Goal: Information Seeking & Learning: Learn about a topic

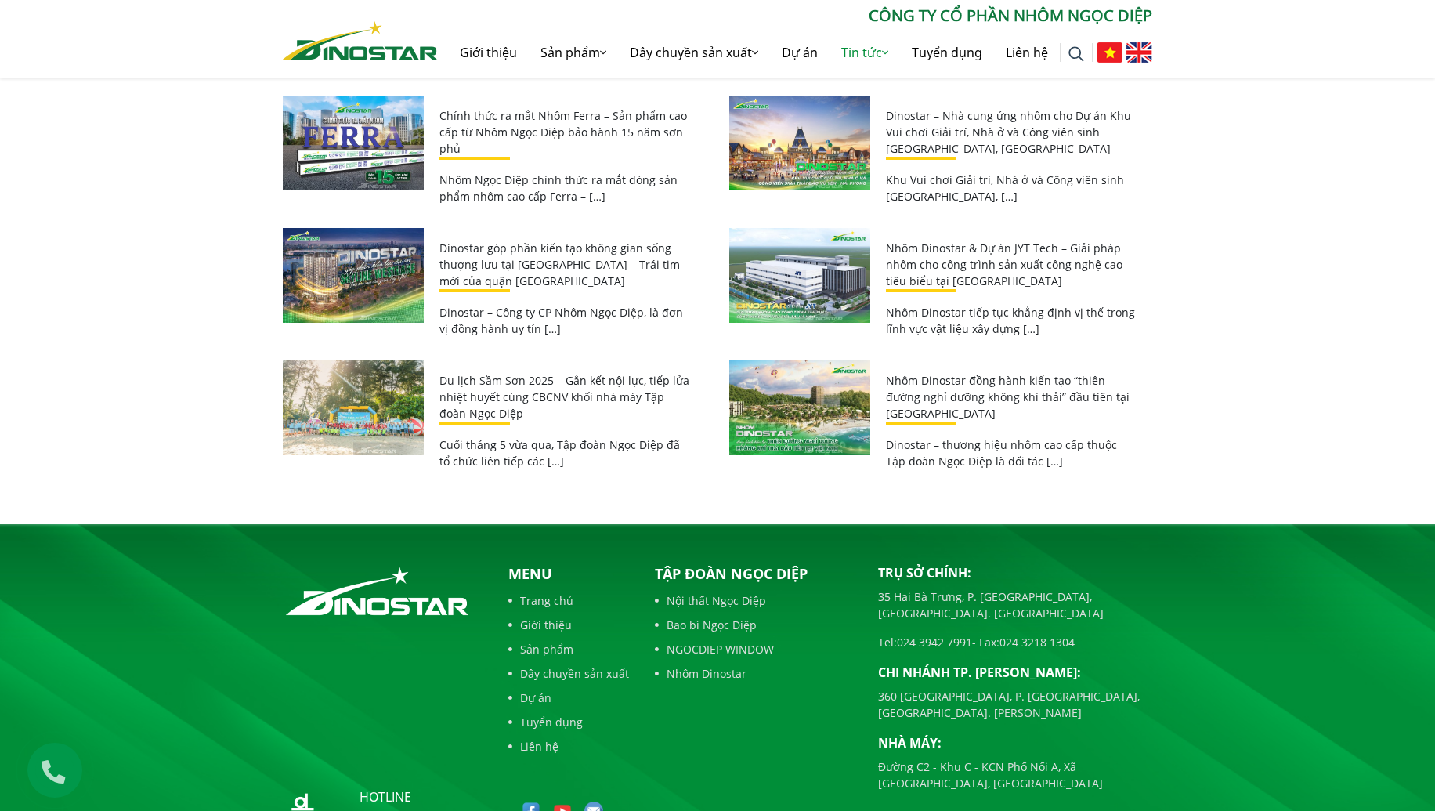
scroll to position [2929, 0]
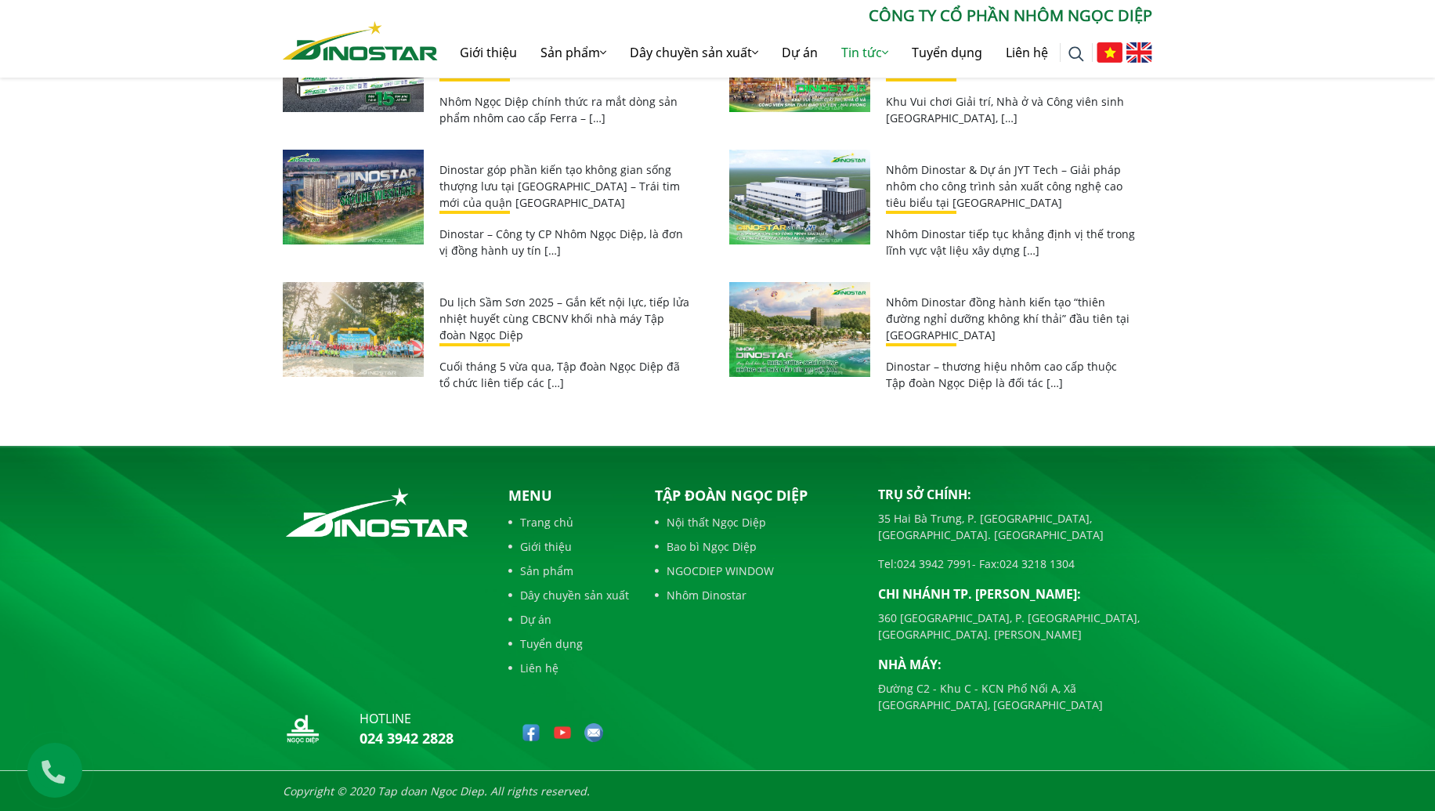
click at [360, 50] on img at bounding box center [360, 40] width 155 height 39
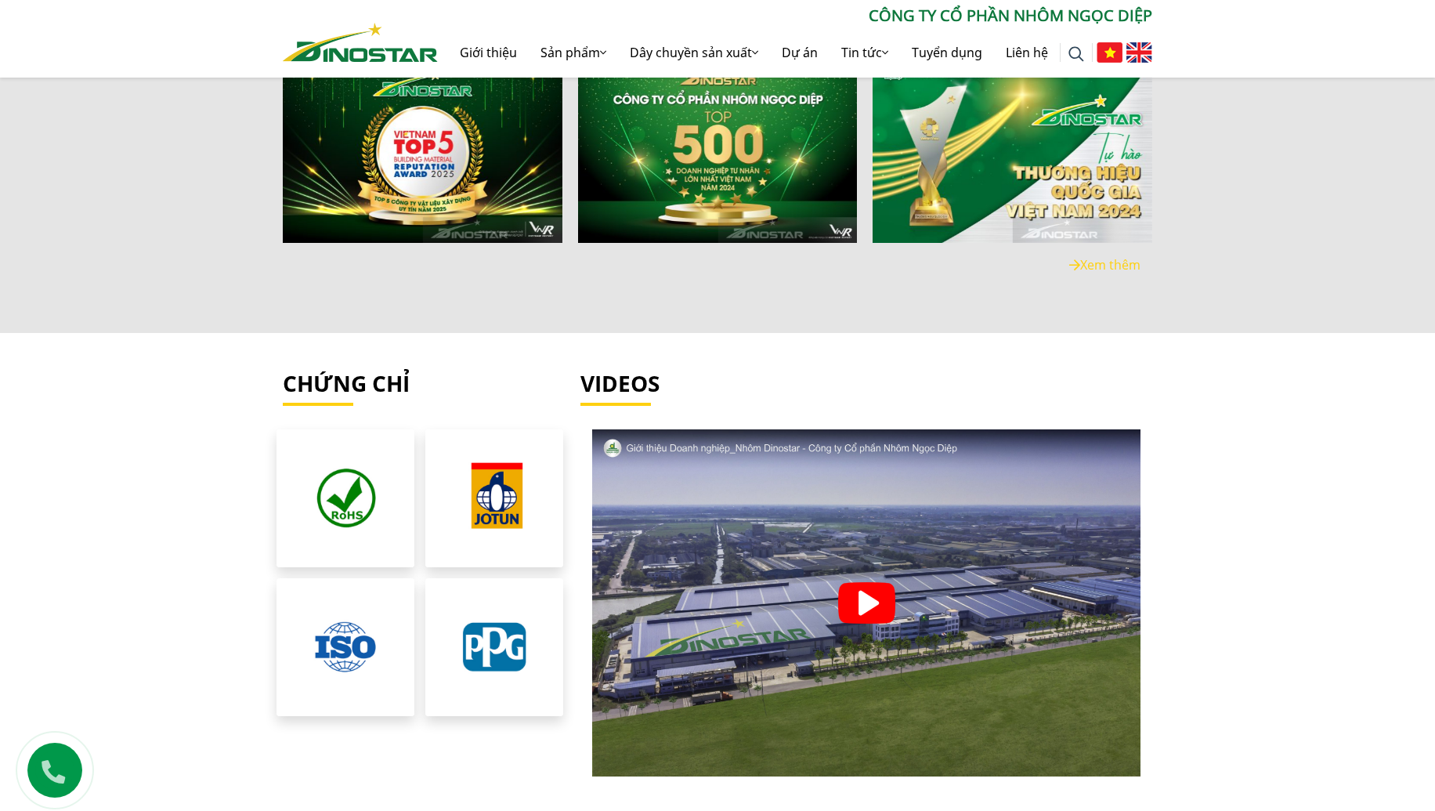
scroll to position [3457, 0]
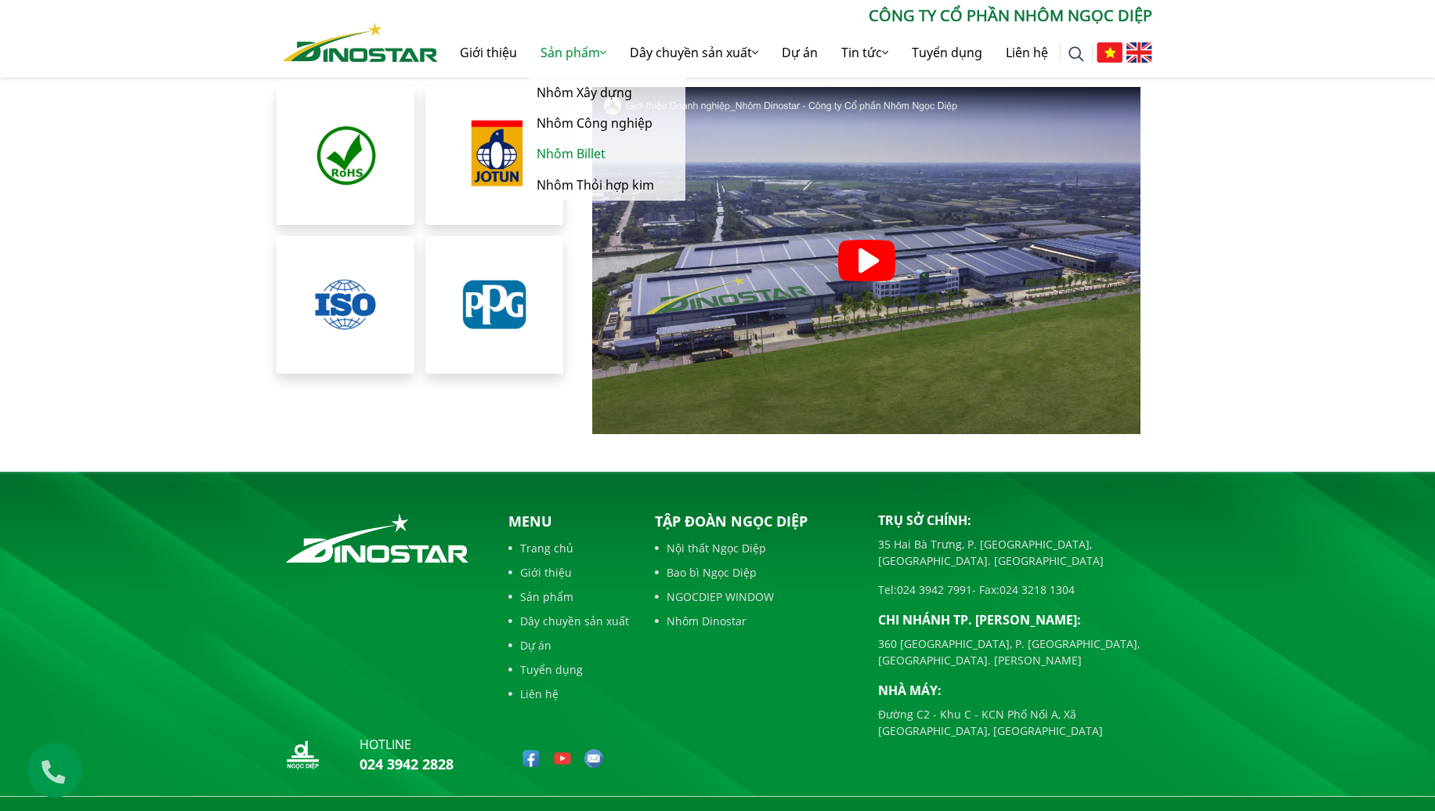
click at [570, 151] on link "Nhôm Billet" at bounding box center [607, 154] width 157 height 31
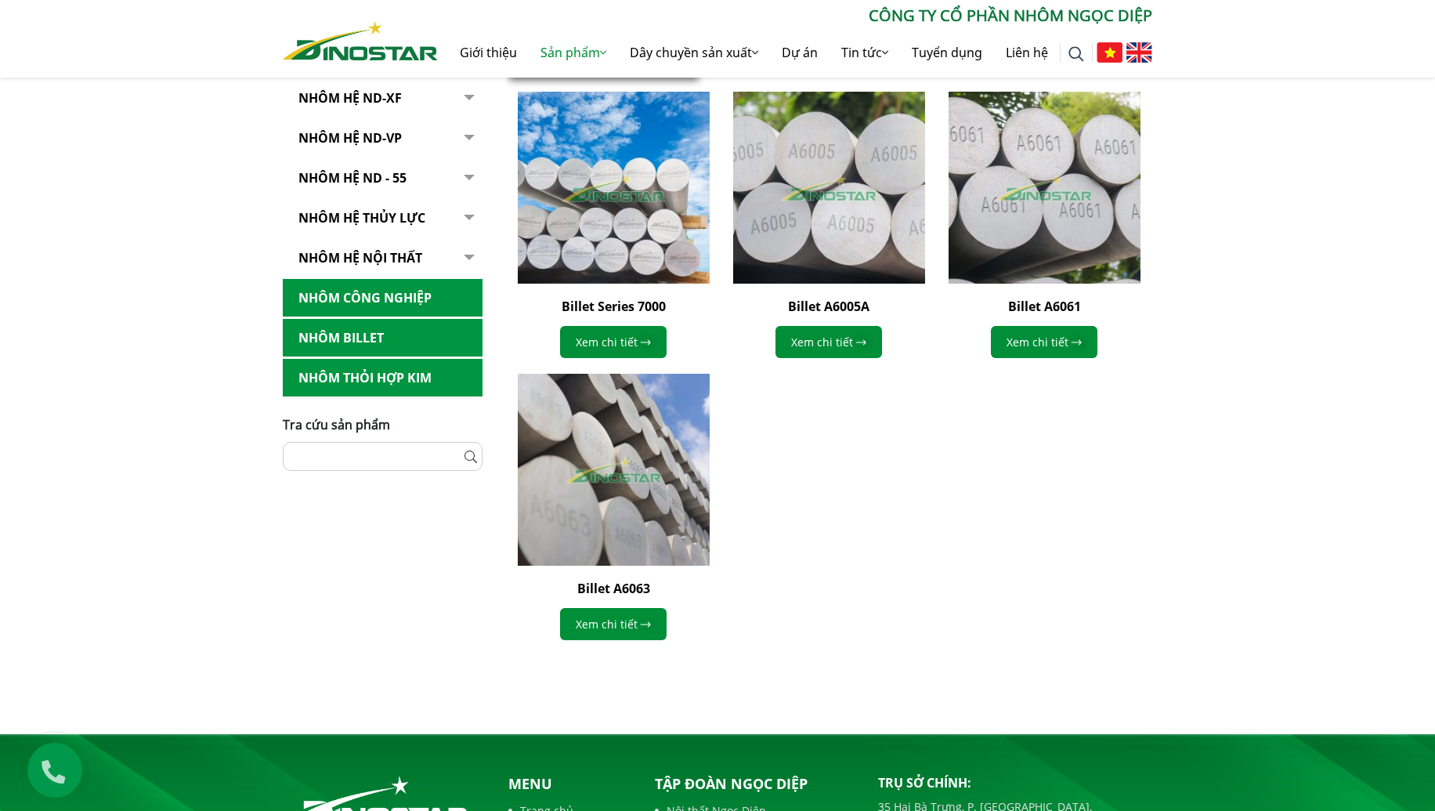
scroll to position [234, 0]
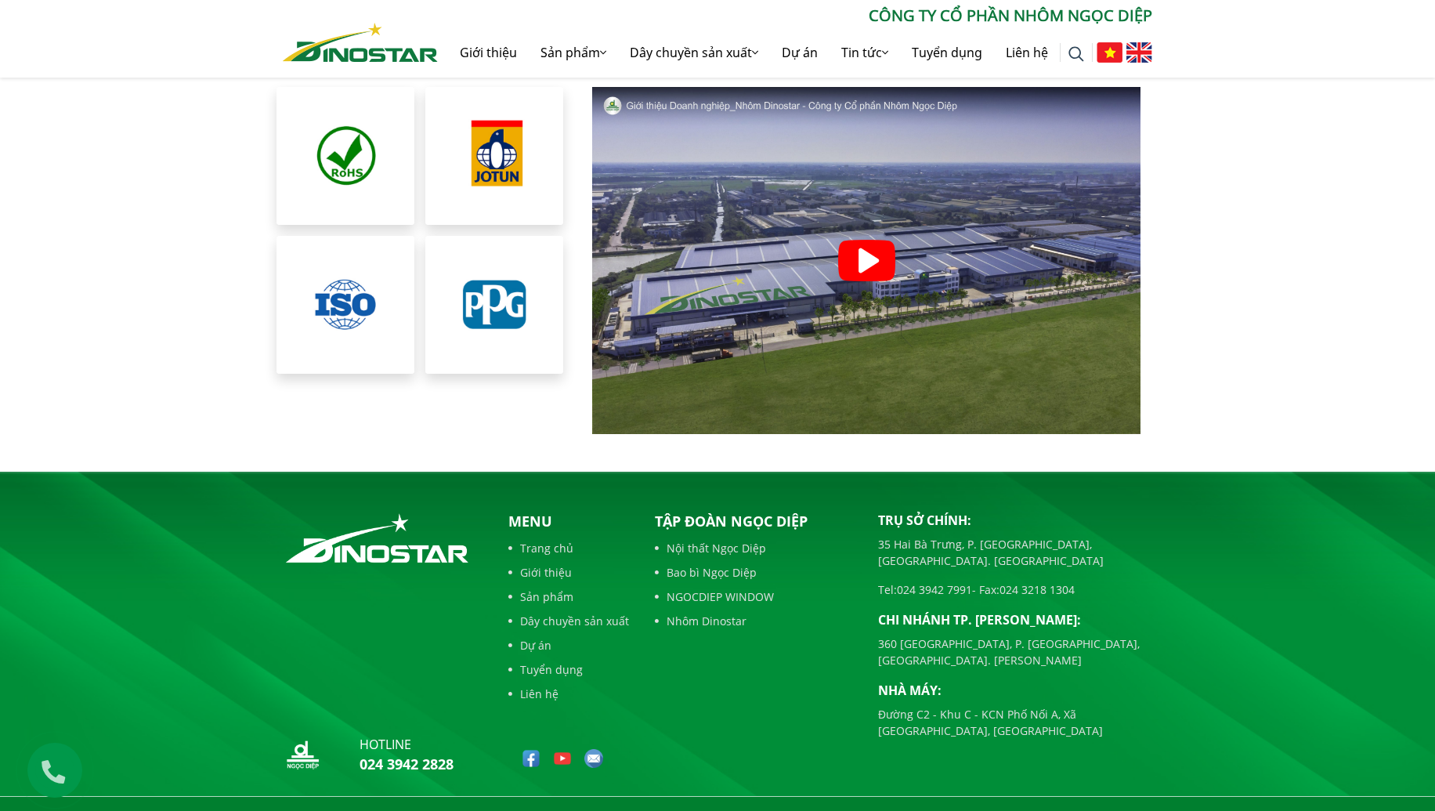
click at [834, 221] on div at bounding box center [867, 260] width 572 height 347
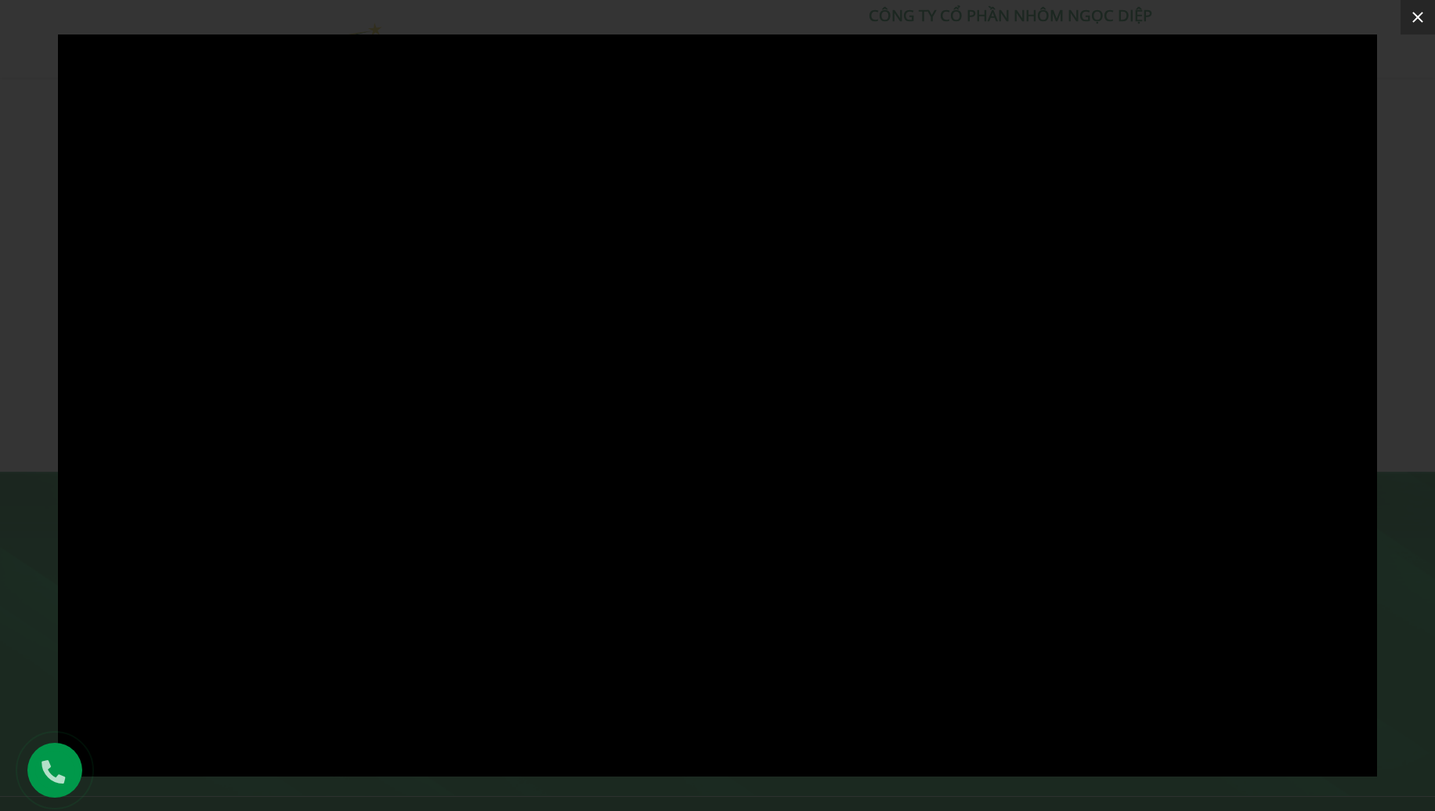
click at [1422, 20] on icon at bounding box center [1418, 17] width 19 height 19
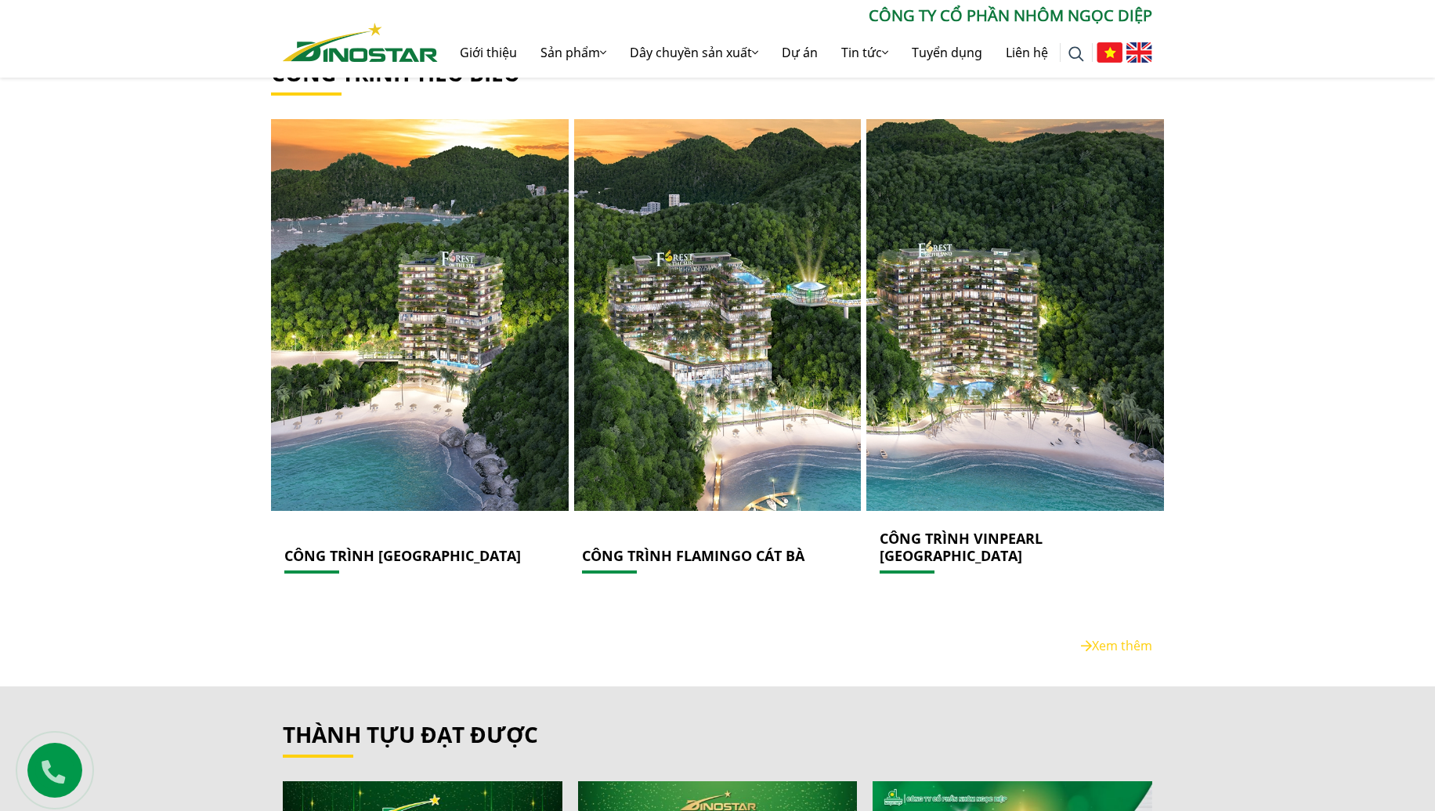
scroll to position [2330, 0]
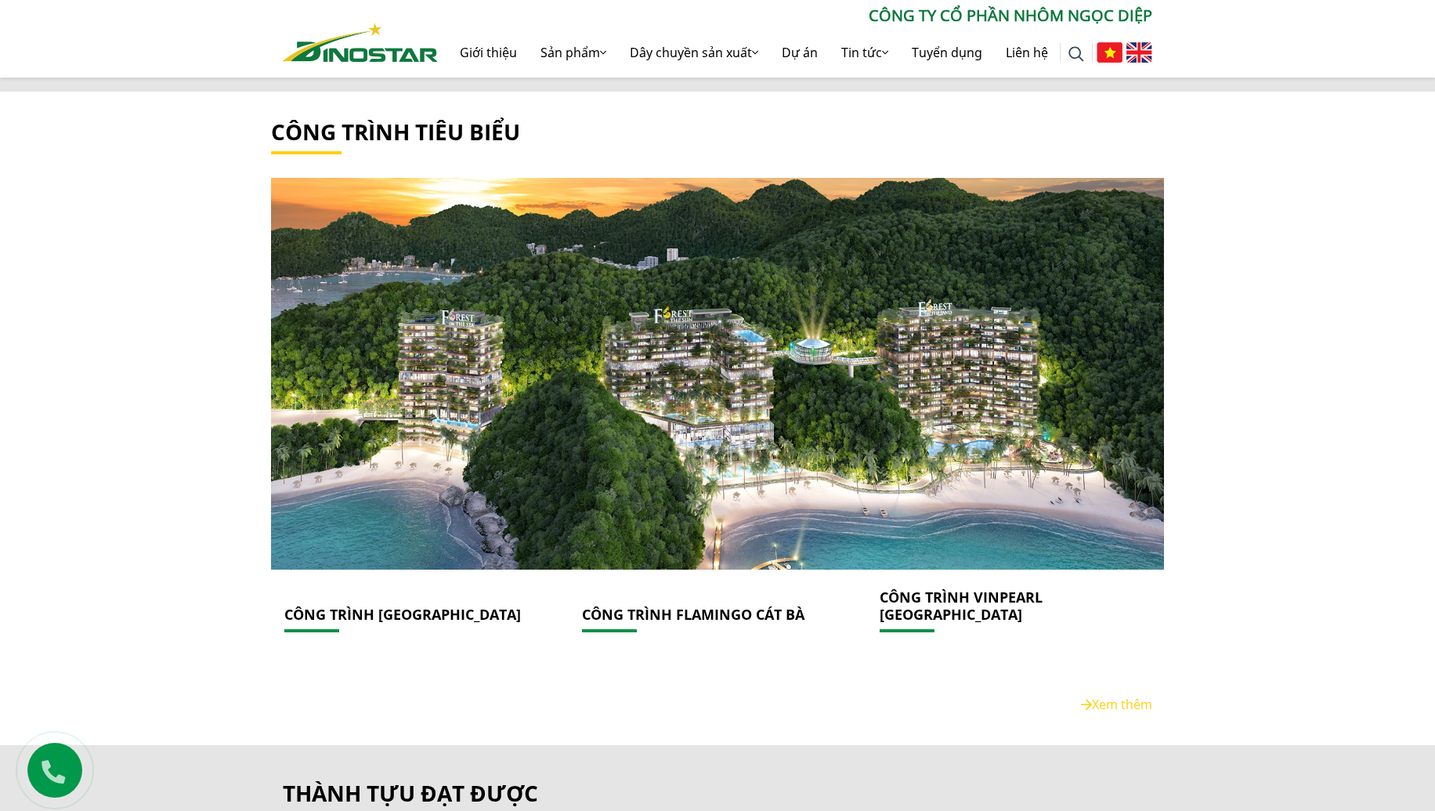
click at [673, 414] on link at bounding box center [718, 374] width 298 height 392
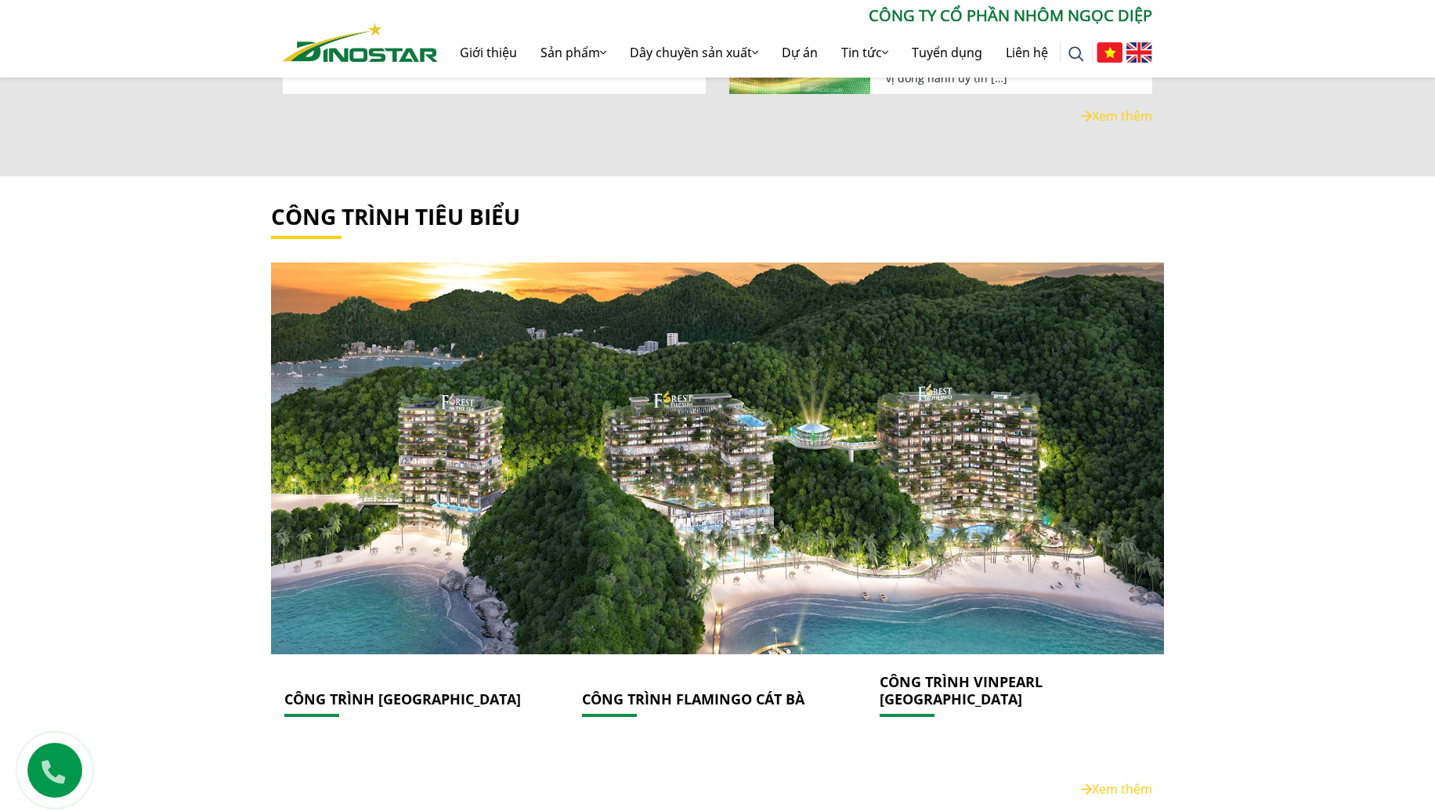
scroll to position [2211, 0]
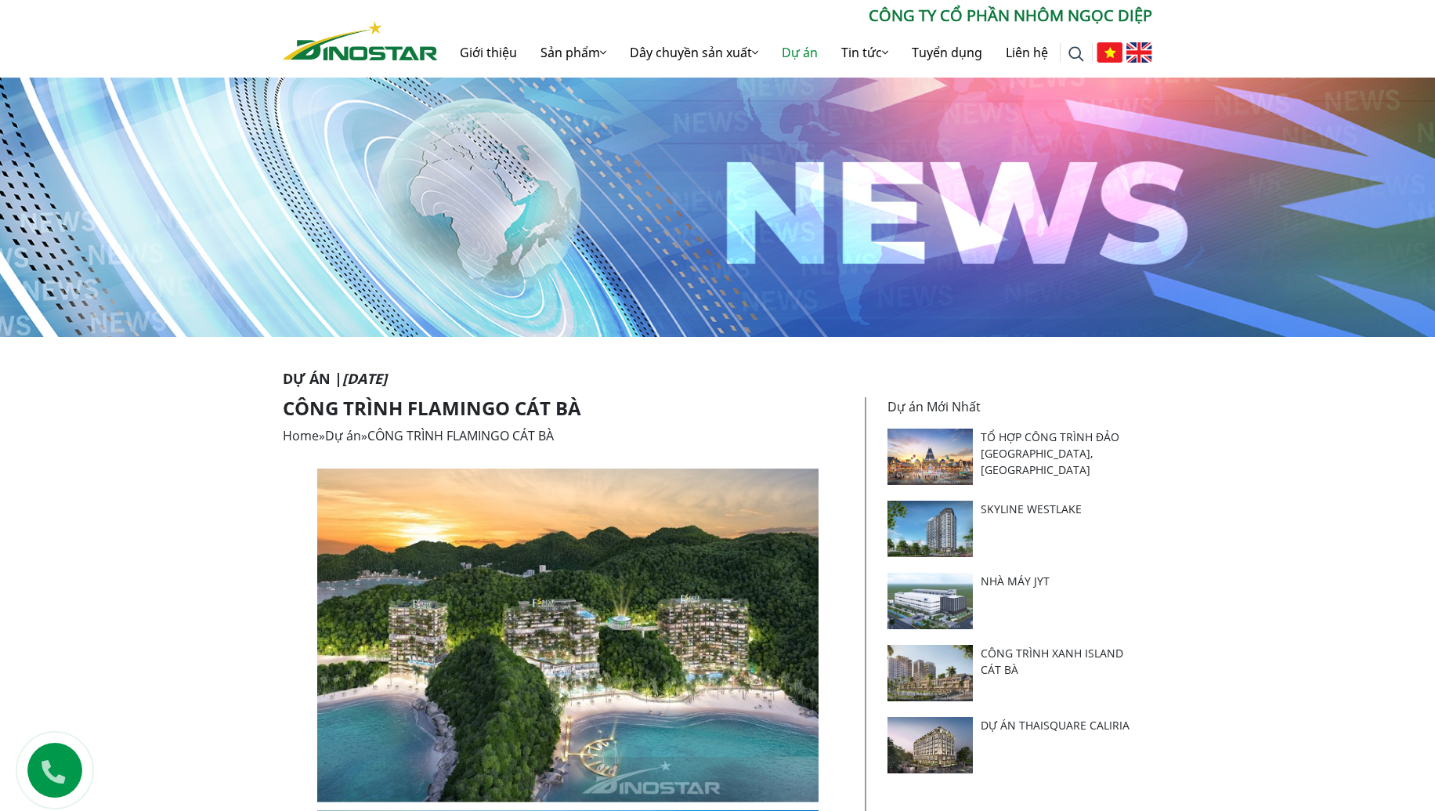
click at [393, 50] on img at bounding box center [360, 40] width 155 height 39
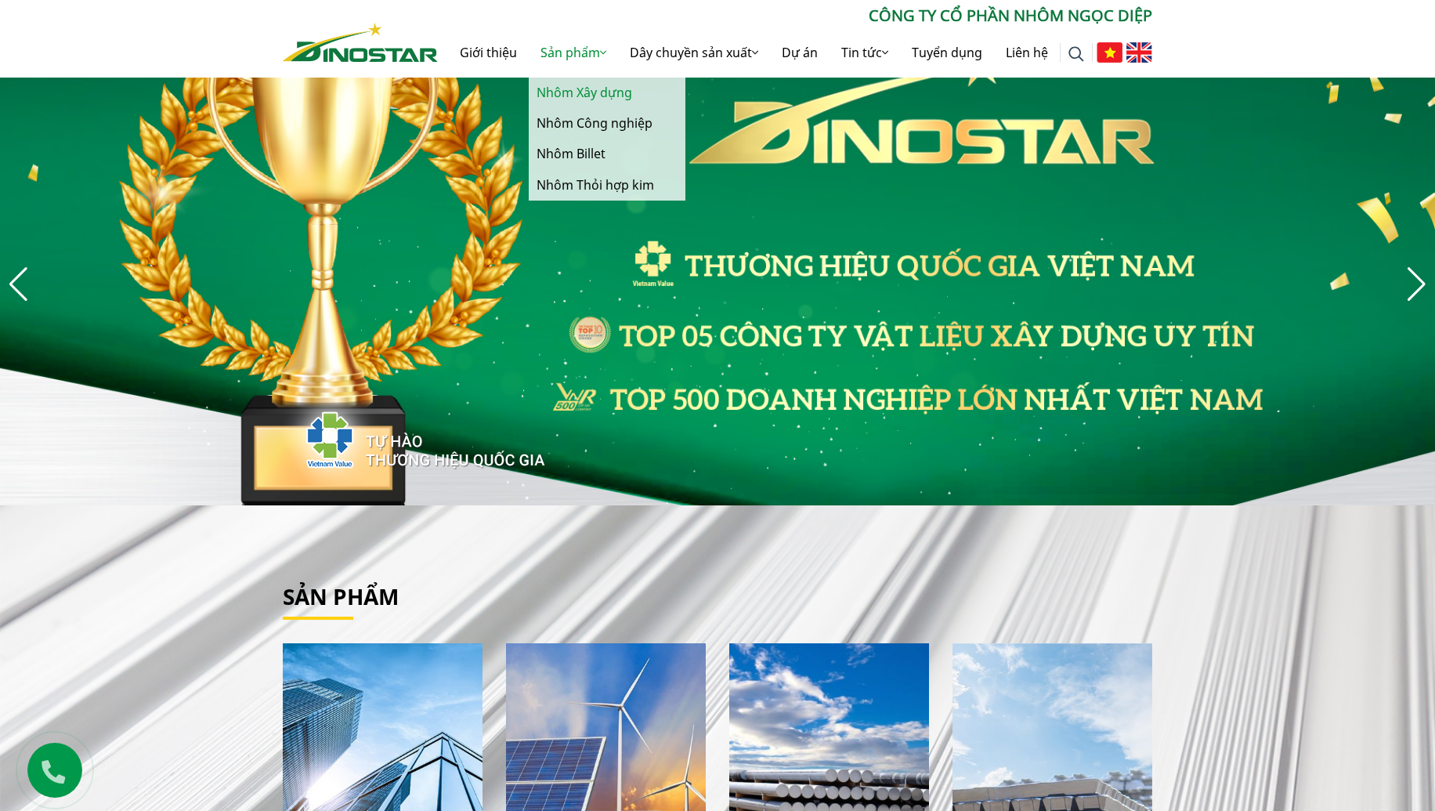
click at [584, 85] on link "Nhôm Xây dựng" at bounding box center [607, 93] width 157 height 31
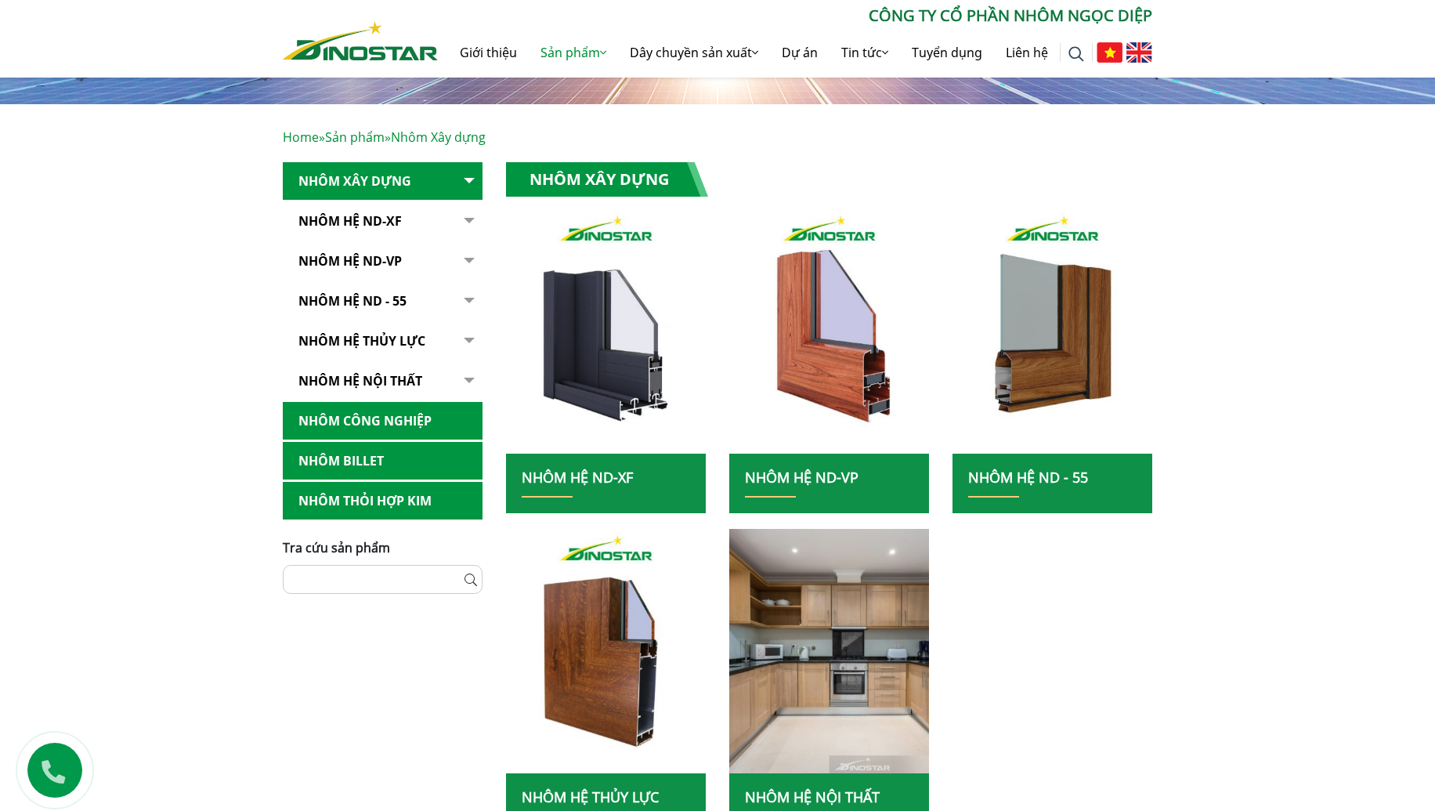
scroll to position [198, 0]
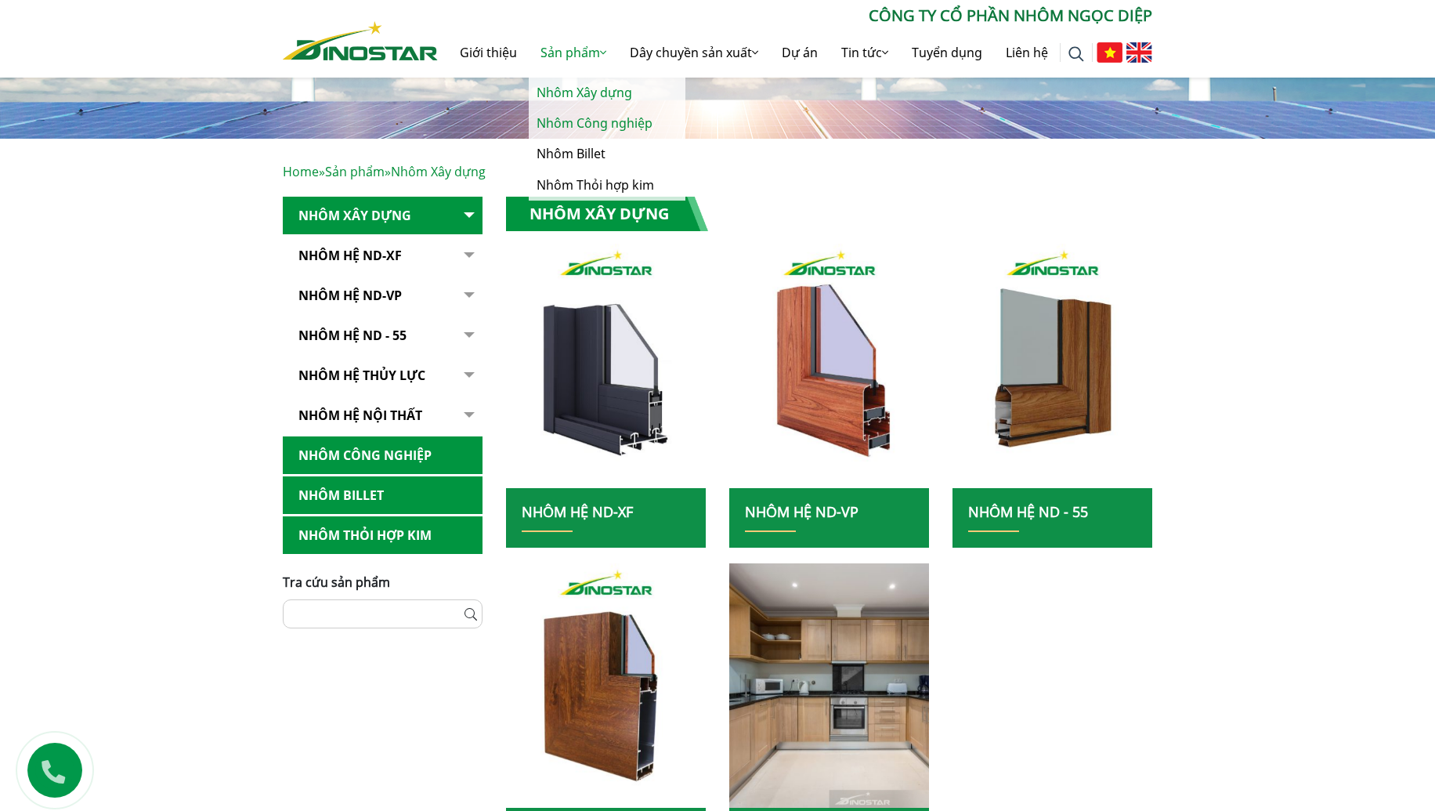
click at [580, 119] on link "Nhôm Công nghiệp" at bounding box center [607, 123] width 157 height 31
